Goal: Task Accomplishment & Management: Manage account settings

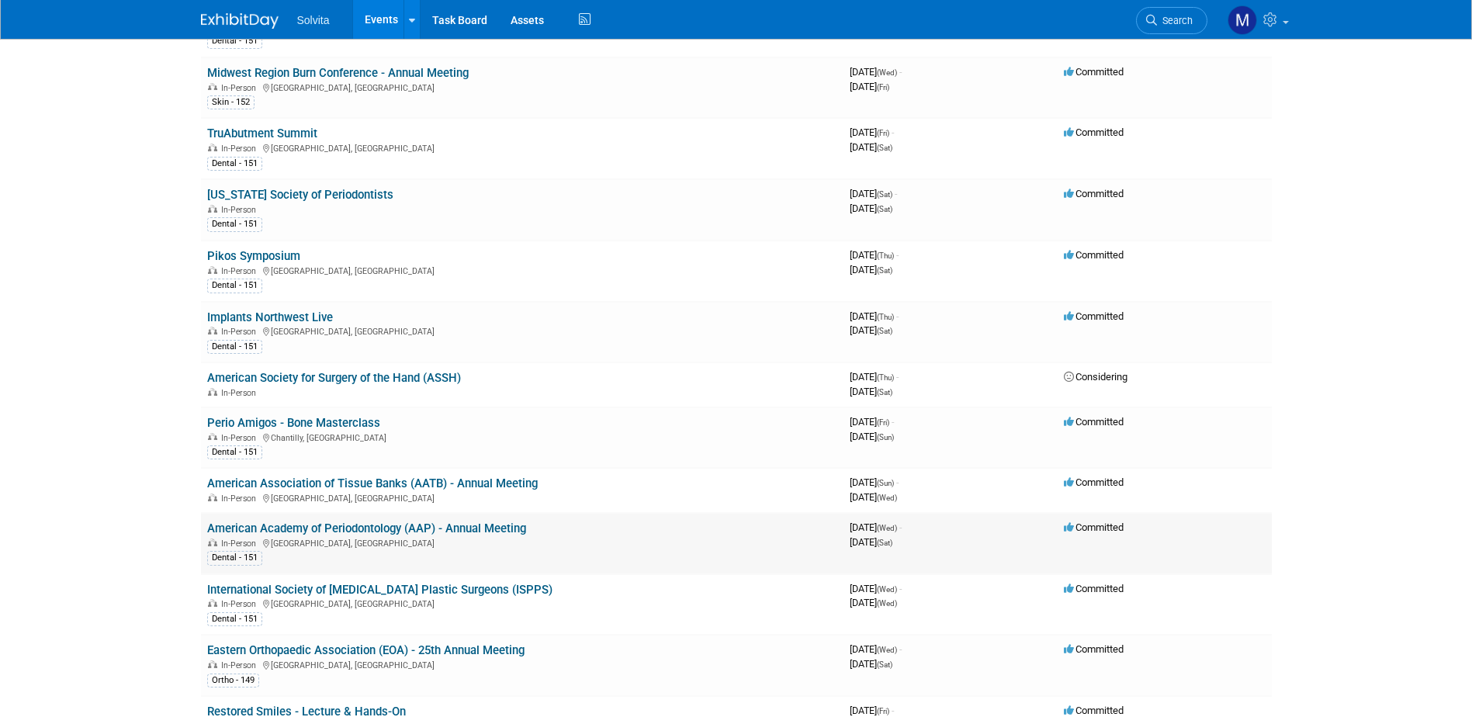
scroll to position [621, 0]
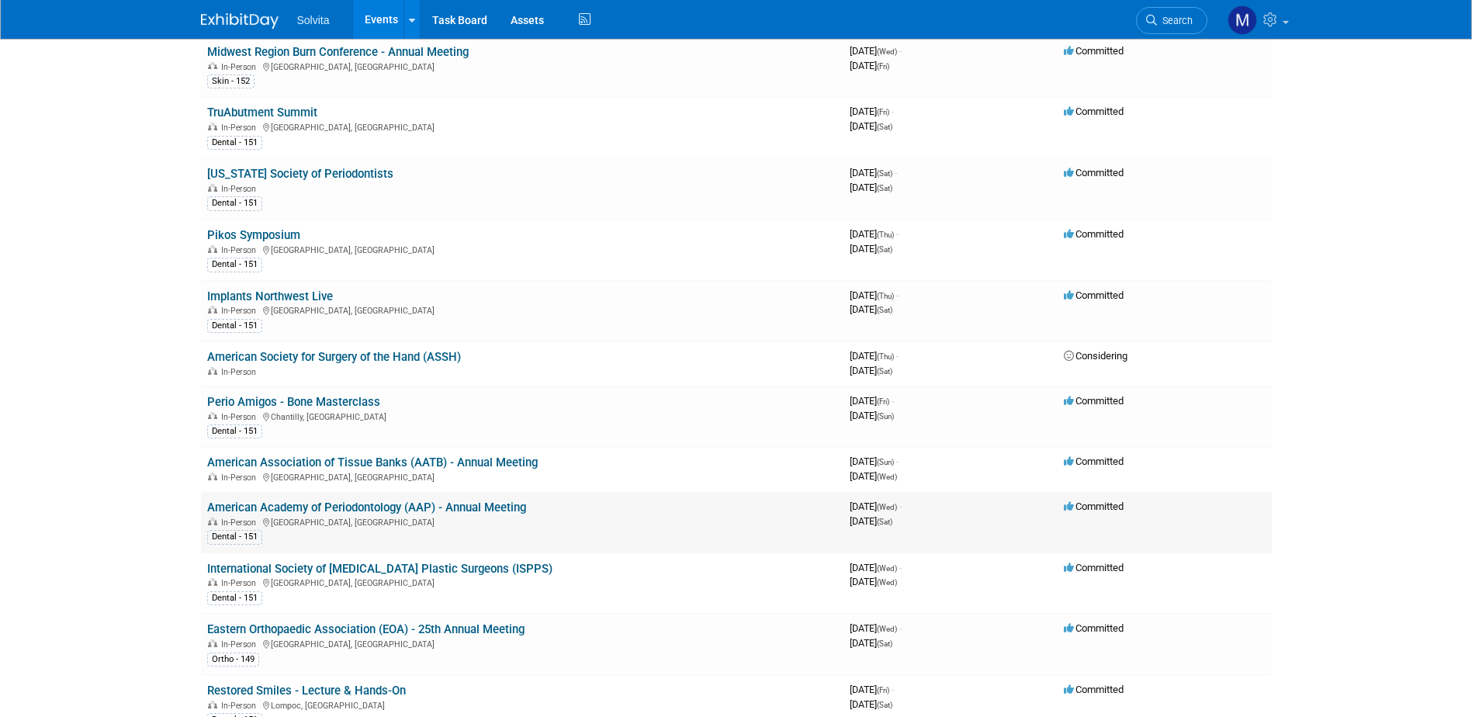
click at [354, 503] on link "American Academy of Periodontology (AAP) - Annual Meeting" at bounding box center [366, 507] width 319 height 14
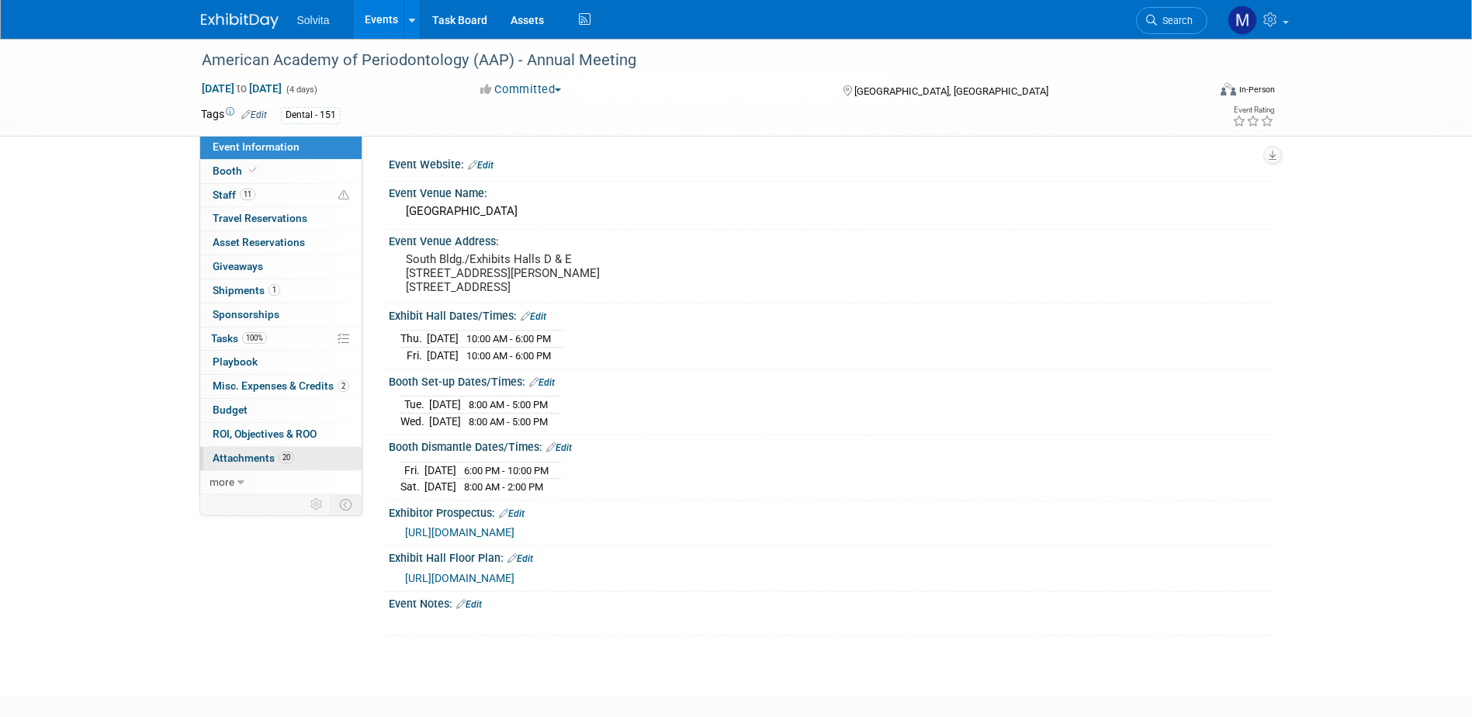
click at [254, 463] on span "Attachments 20" at bounding box center [253, 457] width 81 height 12
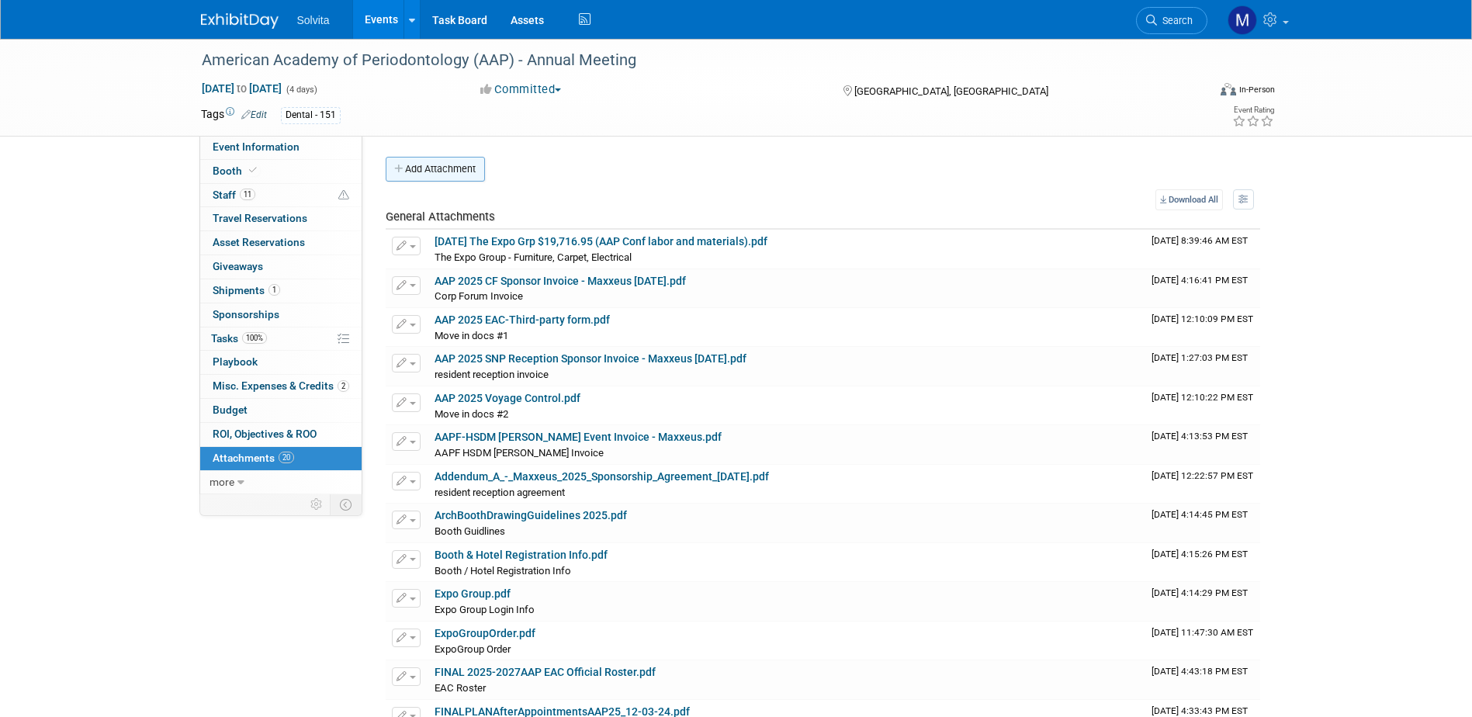
click at [448, 175] on button "Add Attachment" at bounding box center [435, 169] width 99 height 25
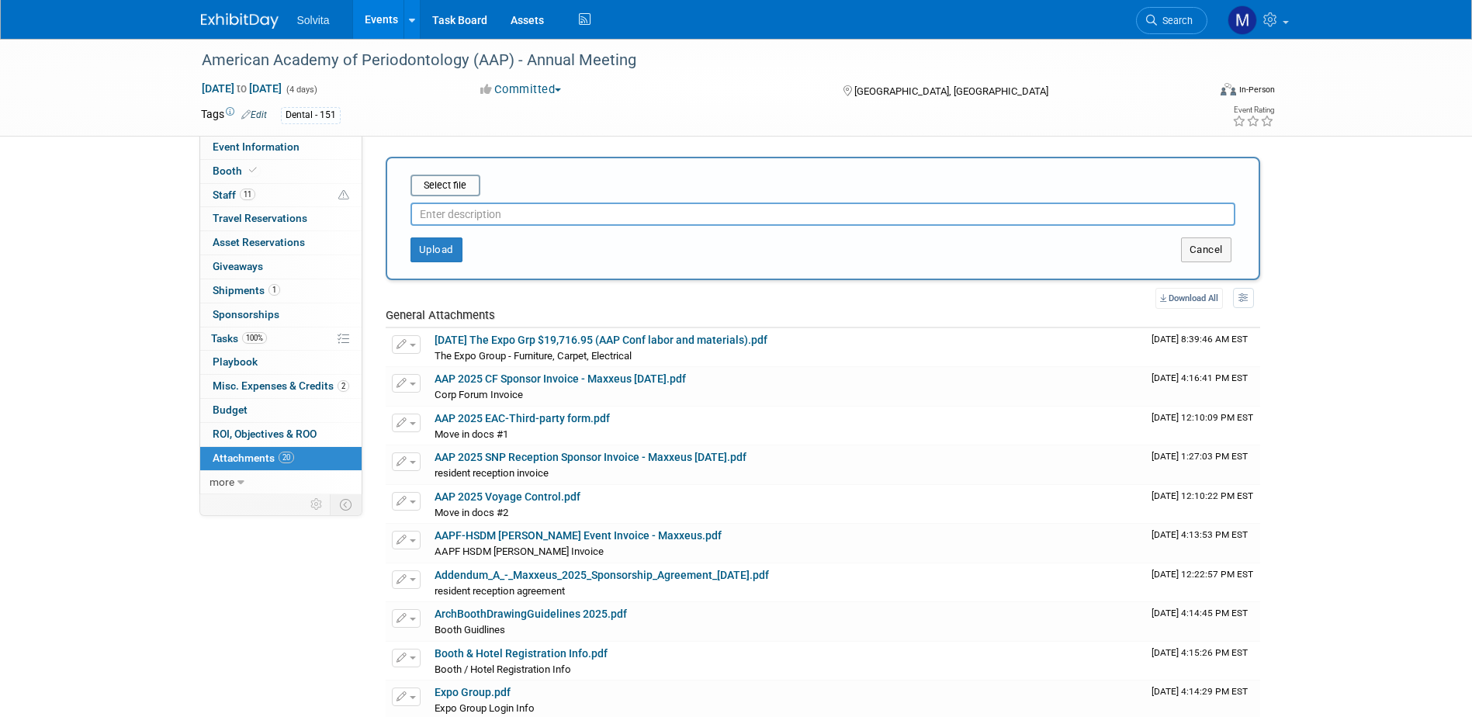
click at [489, 226] on div "Upload Cancel" at bounding box center [823, 244] width 848 height 36
click at [489, 221] on input "text" at bounding box center [822, 213] width 825 height 23
type input "corp forum a/v"
click at [461, 183] on input "file" at bounding box center [386, 185] width 185 height 19
type input "C:\fakepath\Maxxeus at AAP - Perio_275306_9_9_2025.pdf"
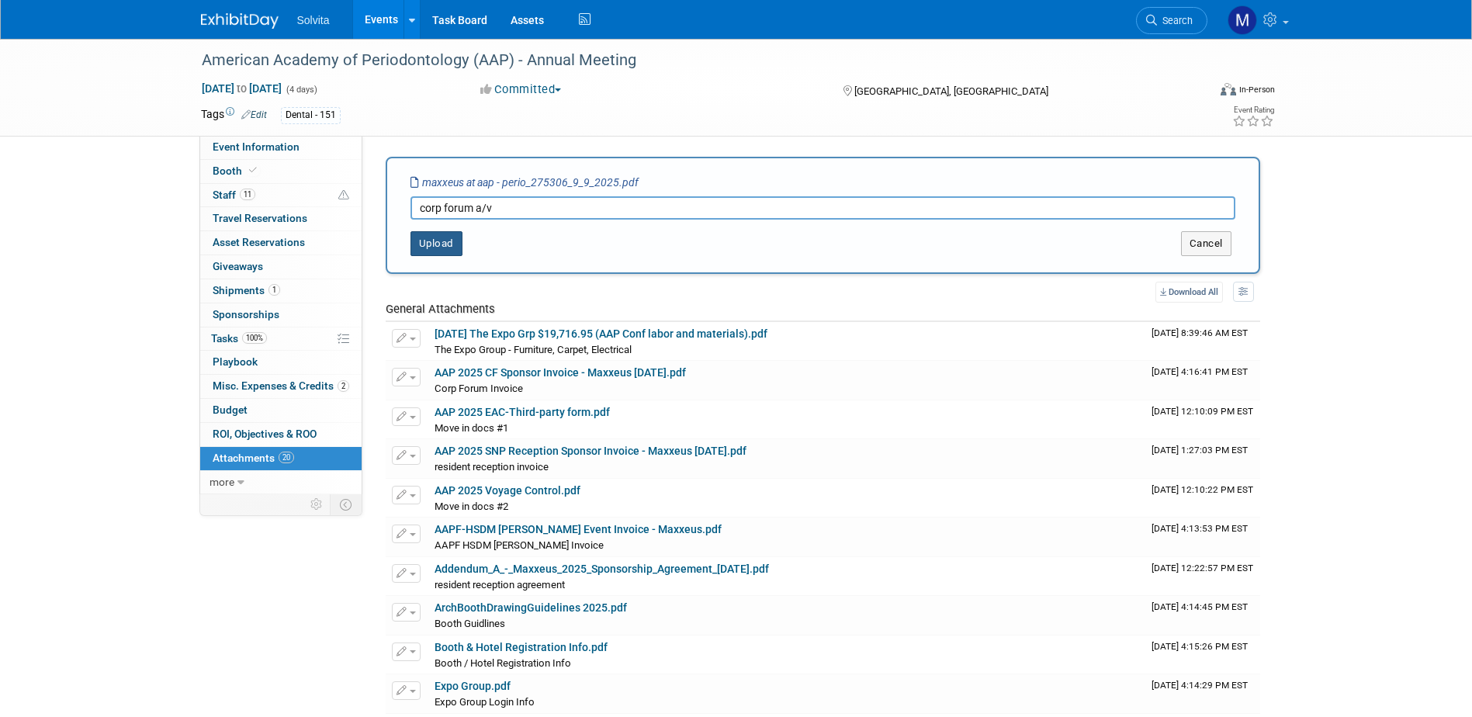
click at [424, 237] on button "Upload" at bounding box center [436, 243] width 52 height 25
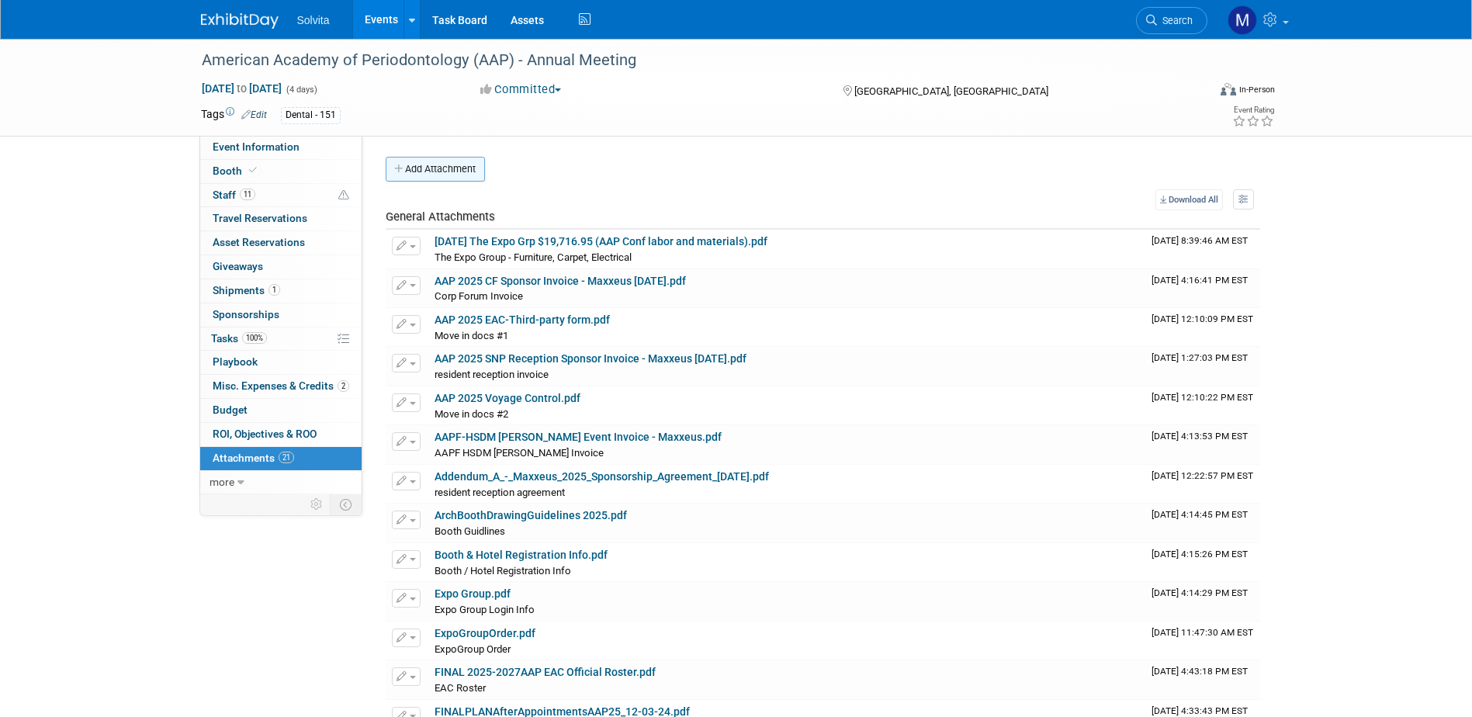
click at [456, 174] on button "Add Attachment" at bounding box center [435, 169] width 99 height 25
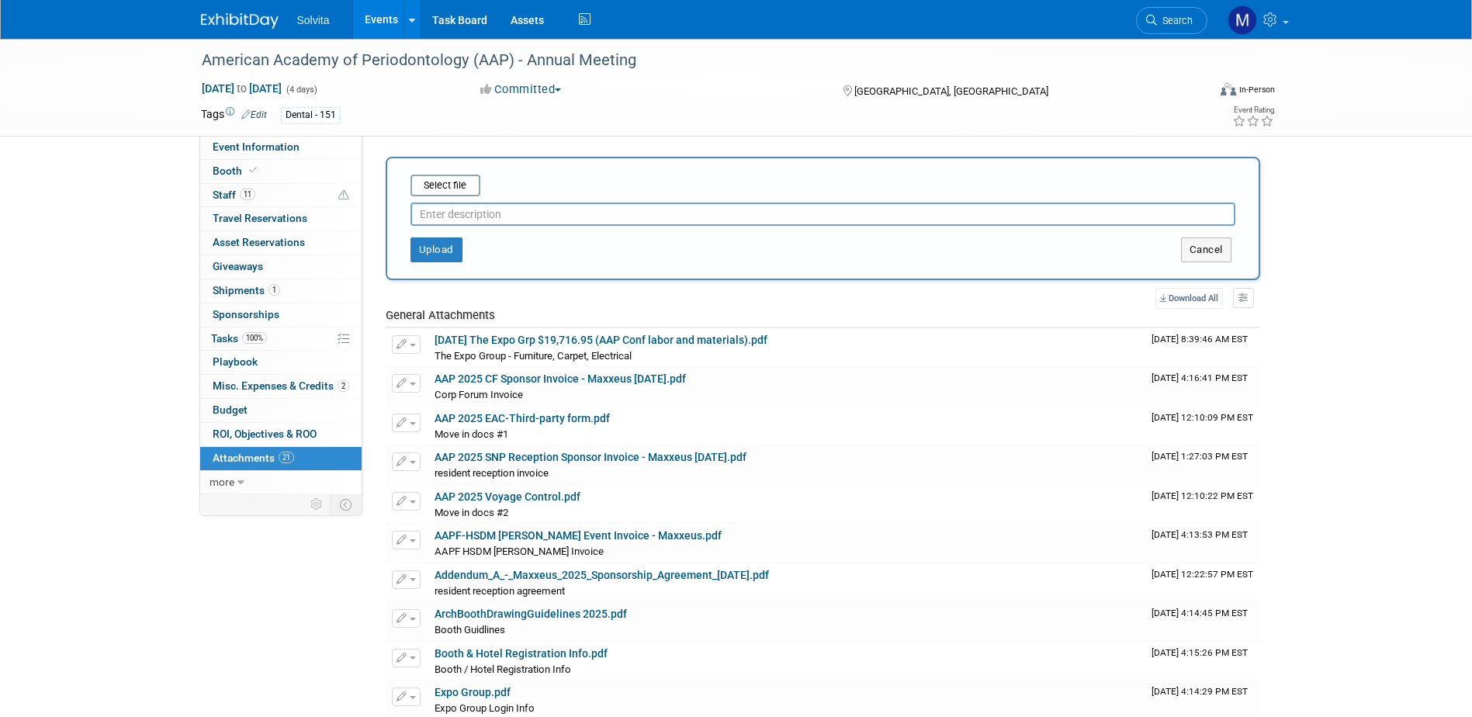
click at [493, 224] on input "text" at bounding box center [822, 213] width 825 height 23
type input "corp forum room"
click at [453, 182] on input "file" at bounding box center [386, 185] width 185 height 19
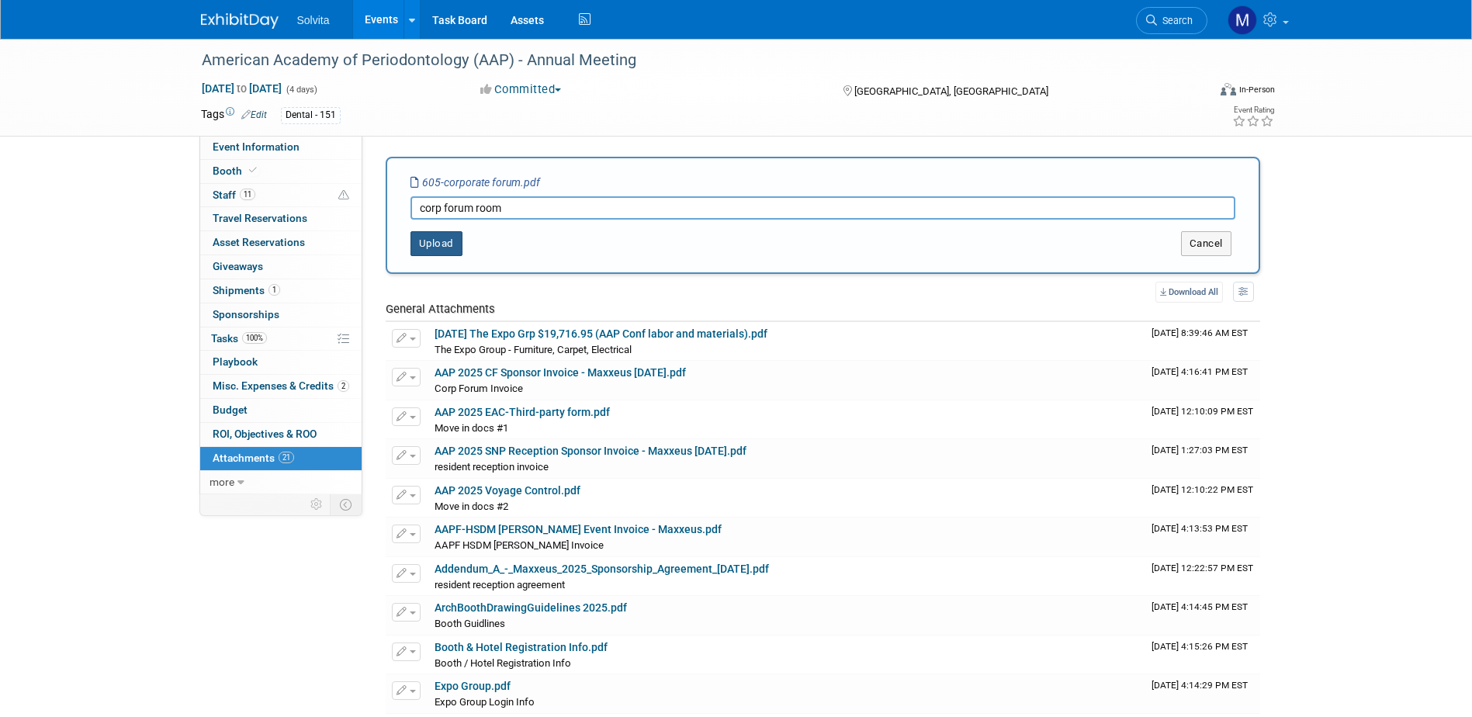
click at [452, 241] on div "Upload Cancel" at bounding box center [823, 238] width 848 height 36
click at [452, 241] on button "Upload" at bounding box center [436, 243] width 52 height 25
